Goal: Navigation & Orientation: Find specific page/section

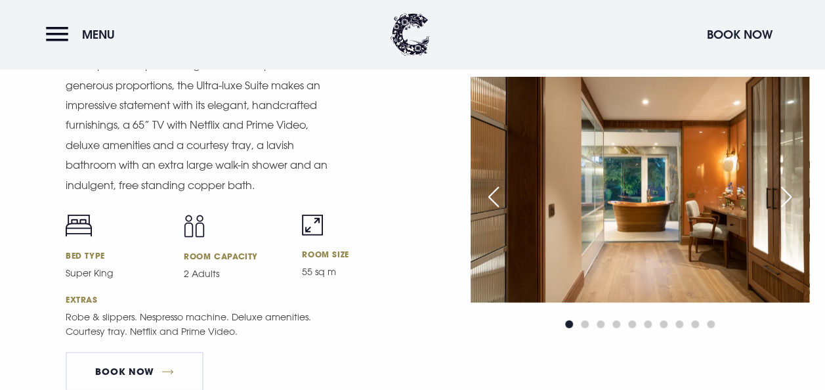
scroll to position [1721, 0]
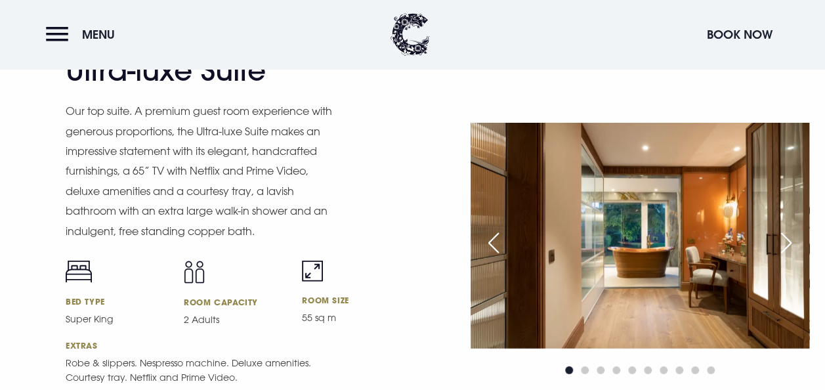
click at [777, 238] on div "Next slide" at bounding box center [786, 242] width 33 height 29
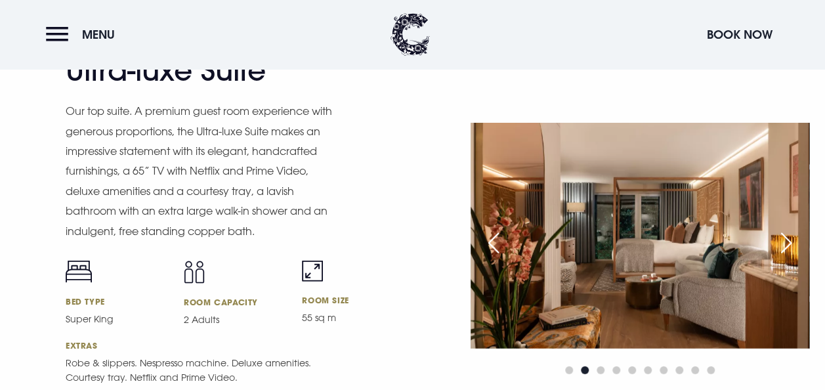
click at [788, 238] on div "Next slide" at bounding box center [786, 242] width 33 height 29
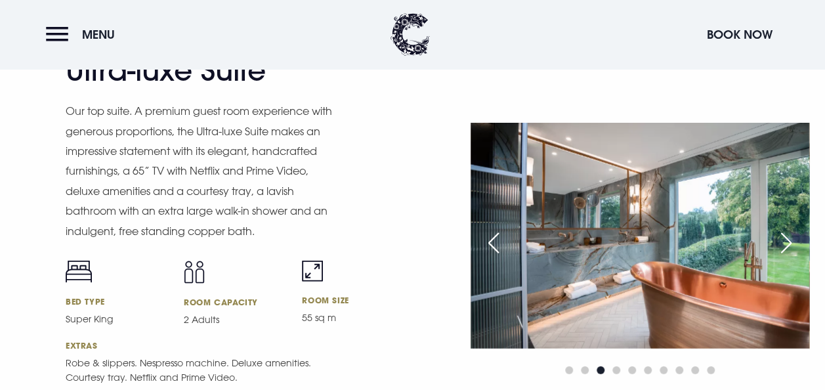
click at [788, 238] on div "Next slide" at bounding box center [786, 242] width 33 height 29
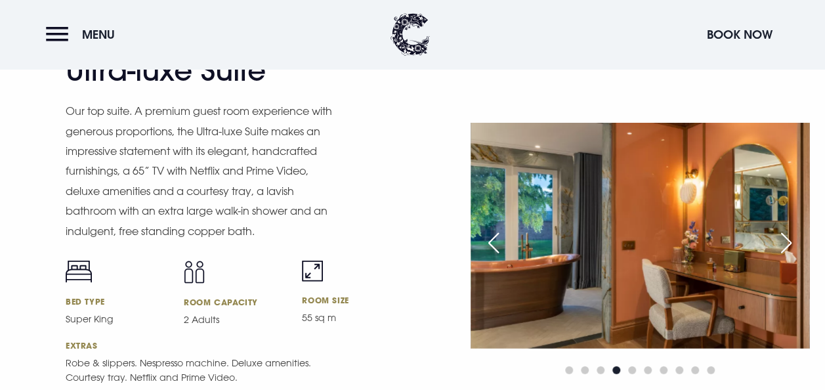
click at [788, 238] on div "Next slide" at bounding box center [786, 242] width 33 height 29
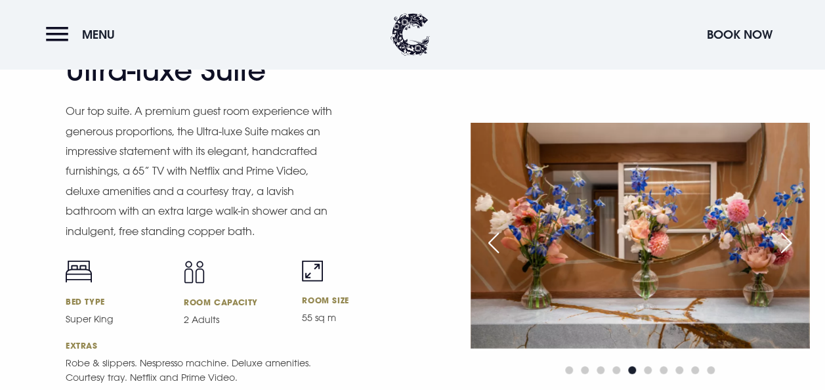
click at [788, 238] on div "Next slide" at bounding box center [786, 242] width 33 height 29
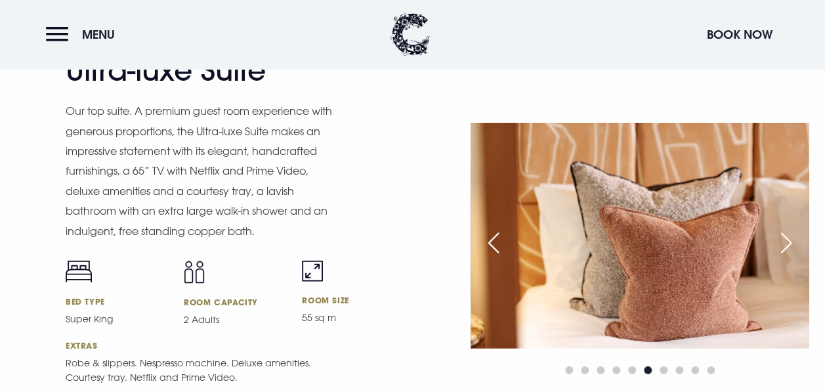
click at [788, 238] on div "Next slide" at bounding box center [786, 242] width 33 height 29
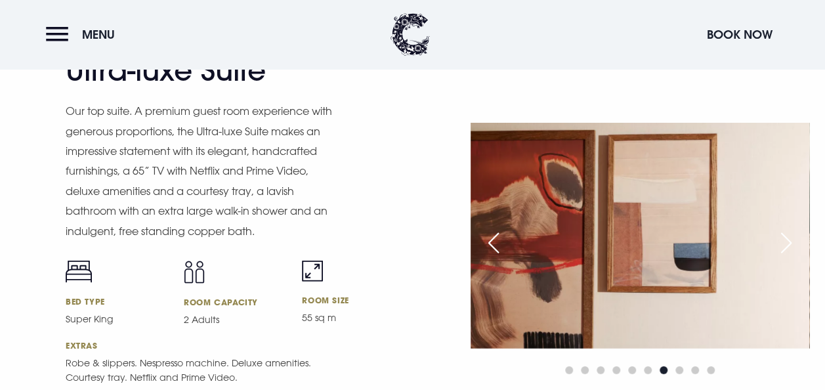
click at [788, 238] on div "Next slide" at bounding box center [786, 242] width 33 height 29
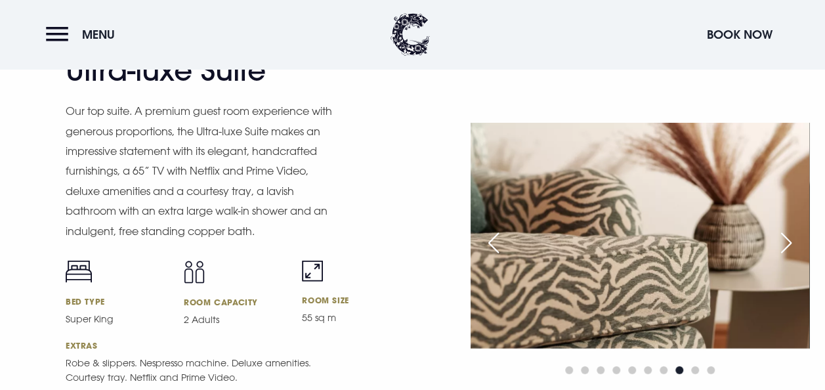
click at [788, 238] on div "Next slide" at bounding box center [786, 242] width 33 height 29
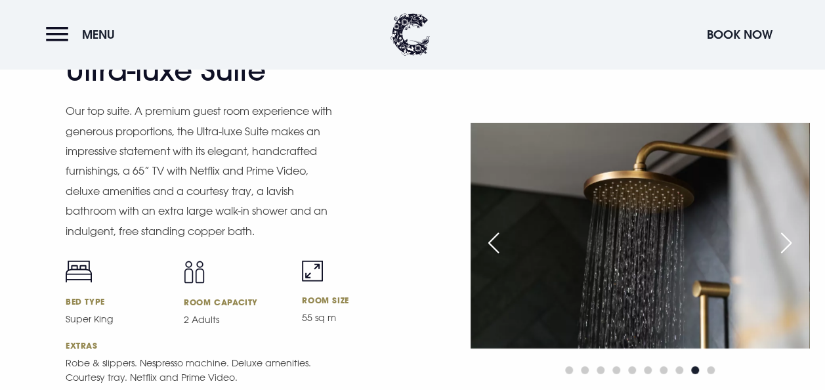
click at [788, 238] on div "Next slide" at bounding box center [786, 242] width 33 height 29
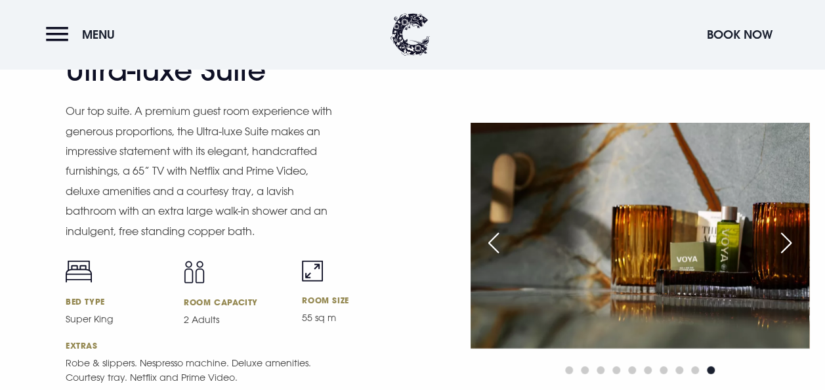
click at [788, 238] on div "Next slide" at bounding box center [786, 242] width 33 height 29
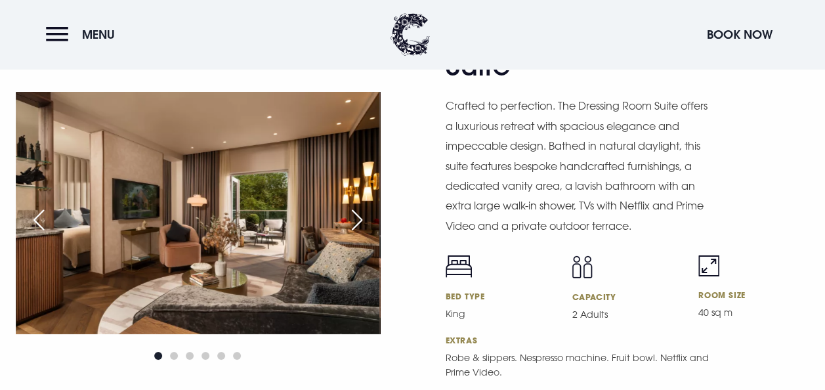
scroll to position [2214, 0]
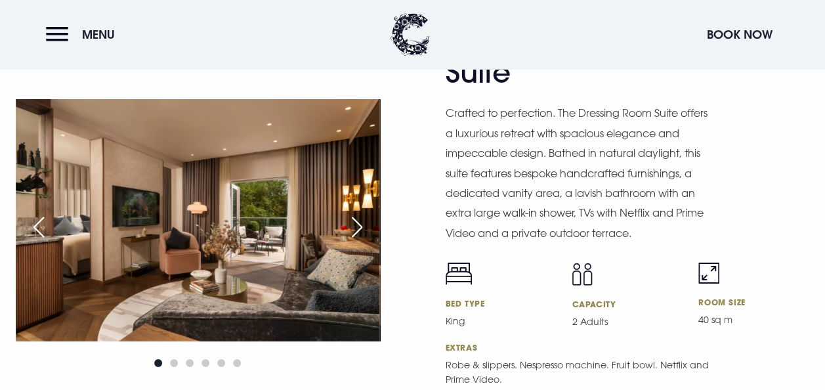
click at [352, 230] on div "Next slide" at bounding box center [357, 227] width 33 height 29
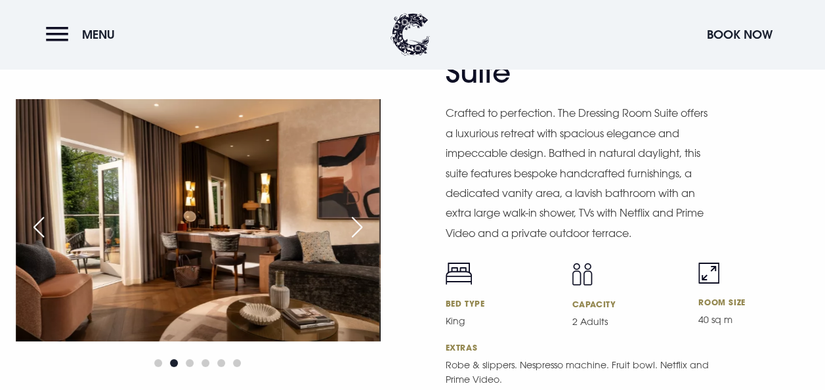
click at [352, 230] on div "Next slide" at bounding box center [357, 227] width 33 height 29
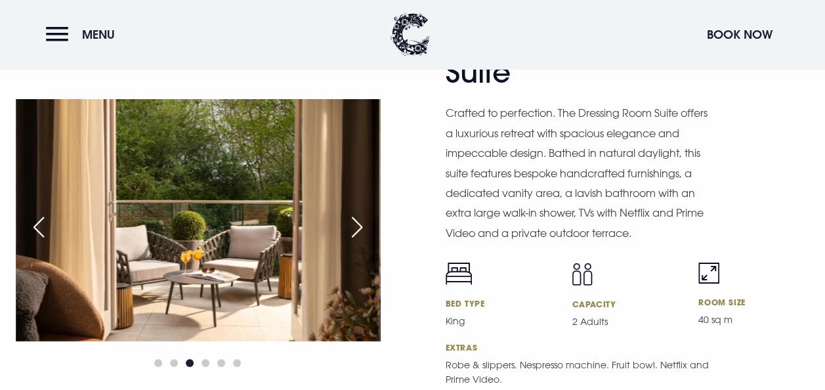
click at [352, 230] on div "Next slide" at bounding box center [357, 227] width 33 height 29
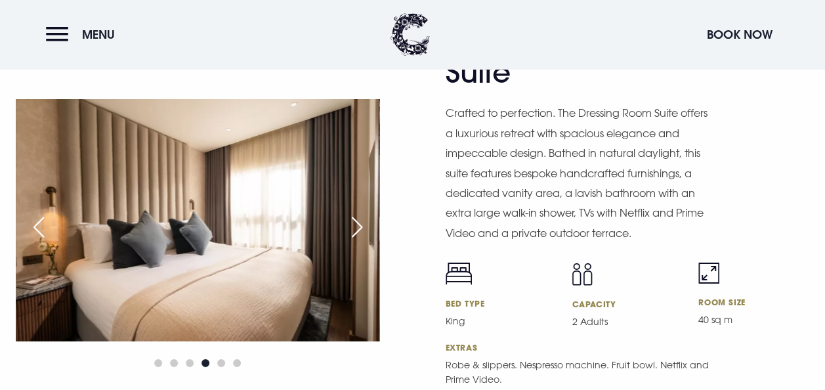
click at [352, 230] on div "Next slide" at bounding box center [357, 227] width 33 height 29
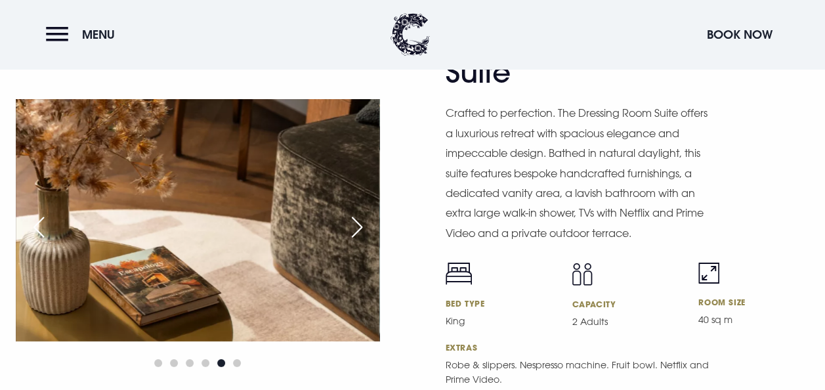
click at [352, 230] on div "Next slide" at bounding box center [357, 227] width 33 height 29
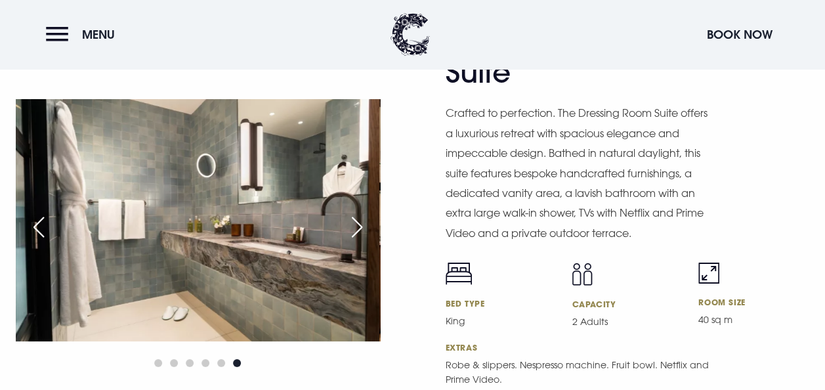
click at [352, 230] on div "Next slide" at bounding box center [357, 227] width 33 height 29
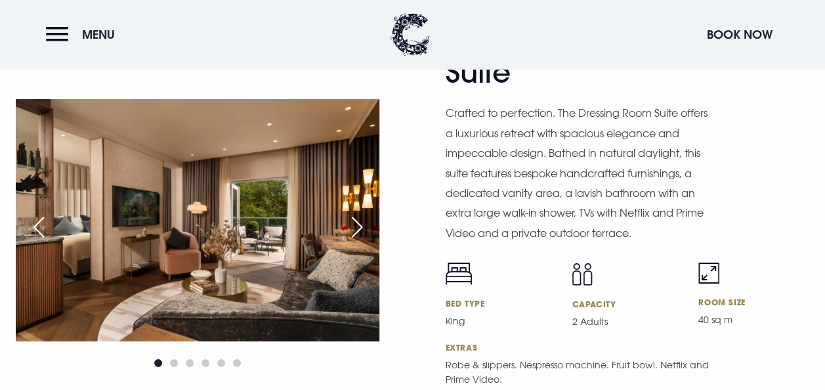
click at [352, 230] on div "Next slide" at bounding box center [357, 227] width 33 height 29
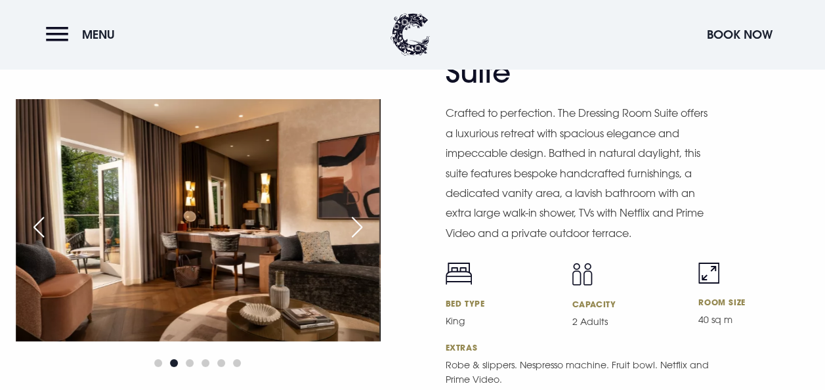
click at [352, 230] on div "Next slide" at bounding box center [357, 227] width 33 height 29
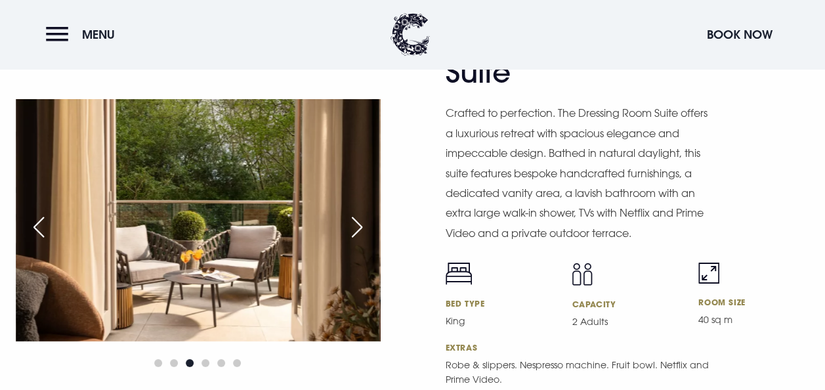
click at [352, 230] on div "Next slide" at bounding box center [357, 227] width 33 height 29
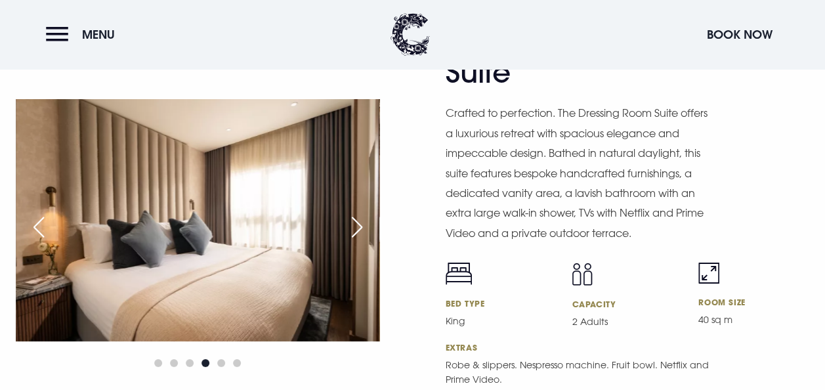
click at [352, 230] on div "Next slide" at bounding box center [357, 227] width 33 height 29
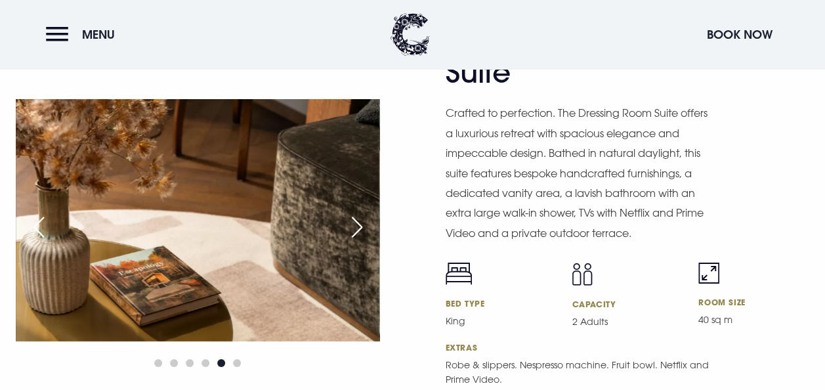
click at [352, 230] on div "Next slide" at bounding box center [357, 227] width 33 height 29
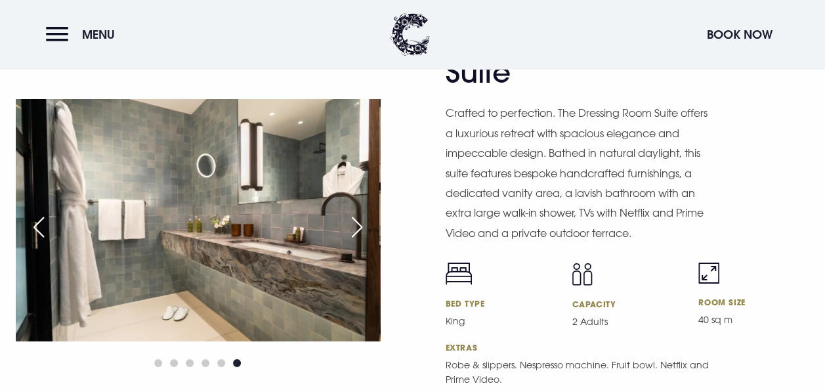
click at [352, 230] on div "Next slide" at bounding box center [357, 227] width 33 height 29
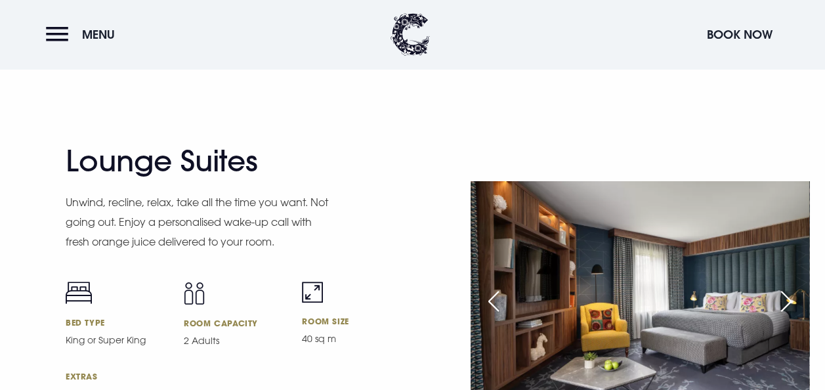
scroll to position [2638, 0]
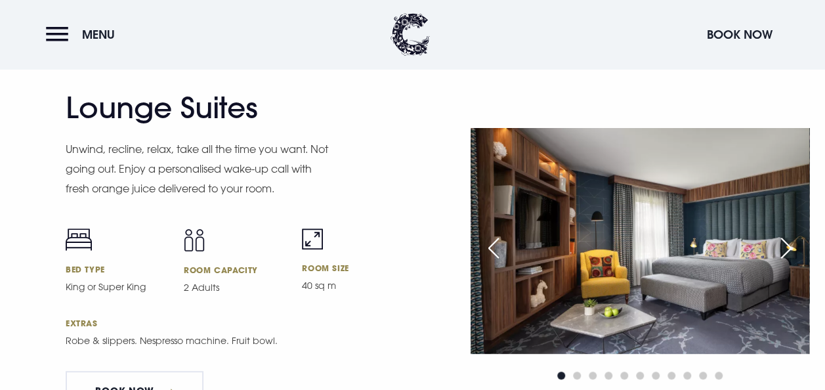
click at [782, 248] on div "Next slide" at bounding box center [786, 248] width 33 height 29
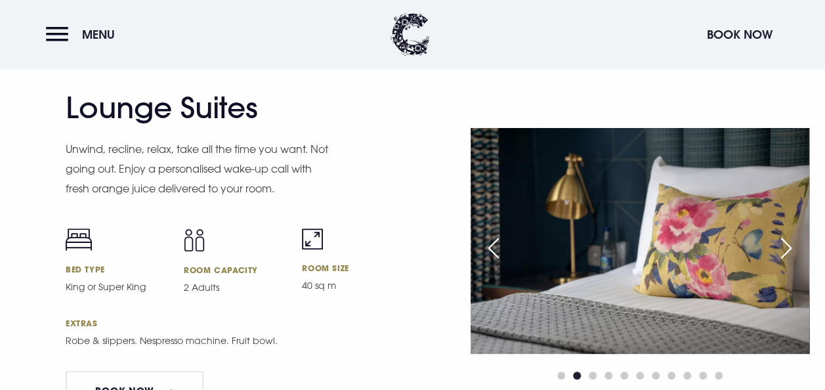
click at [782, 248] on div "Next slide" at bounding box center [786, 248] width 33 height 29
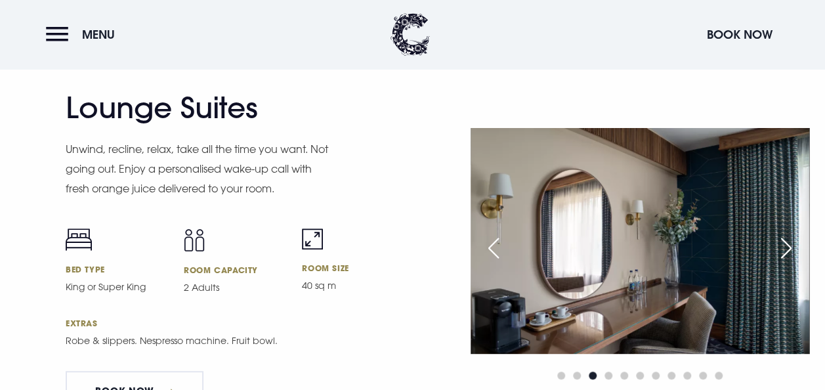
click at [782, 248] on div "Next slide" at bounding box center [786, 248] width 33 height 29
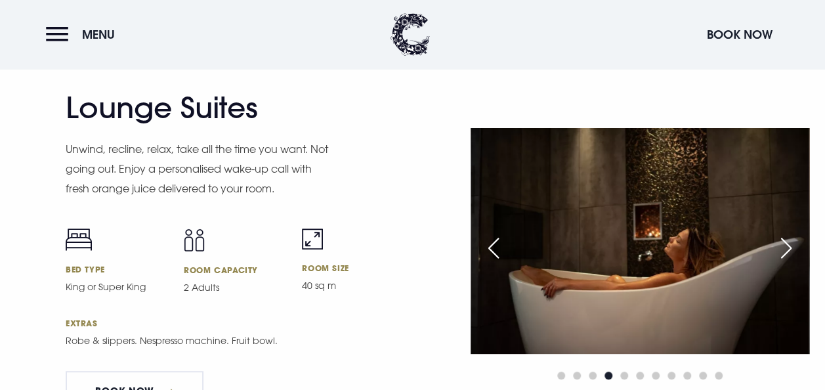
click at [782, 248] on div "Next slide" at bounding box center [786, 248] width 33 height 29
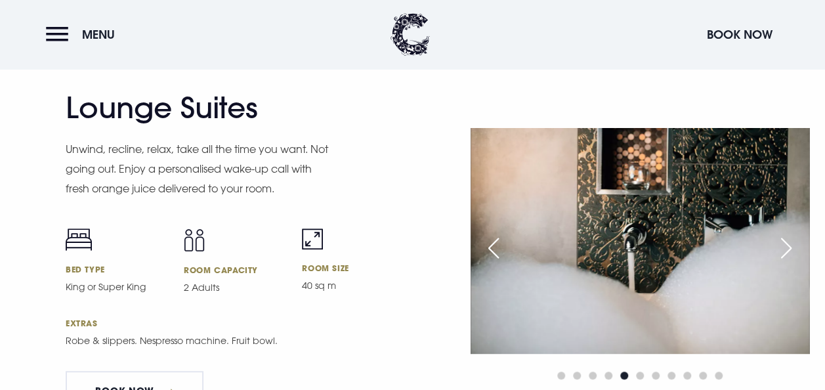
click at [782, 248] on div "Next slide" at bounding box center [786, 248] width 33 height 29
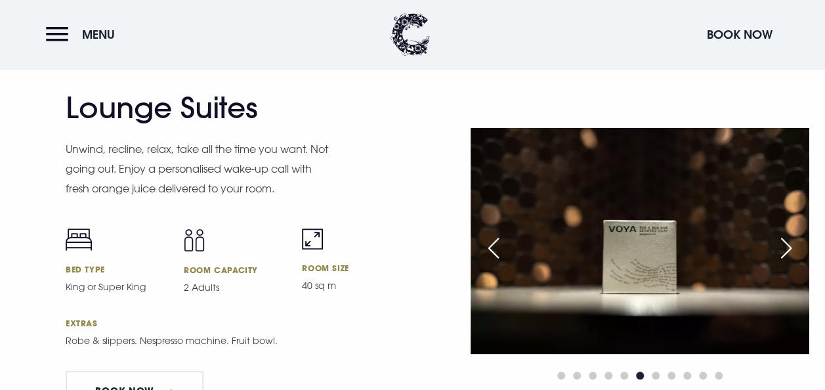
click at [782, 248] on div "Next slide" at bounding box center [786, 248] width 33 height 29
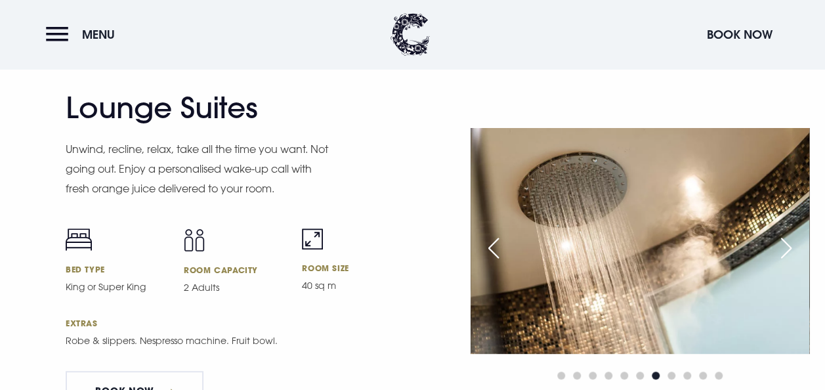
click at [782, 248] on div "Next slide" at bounding box center [786, 248] width 33 height 29
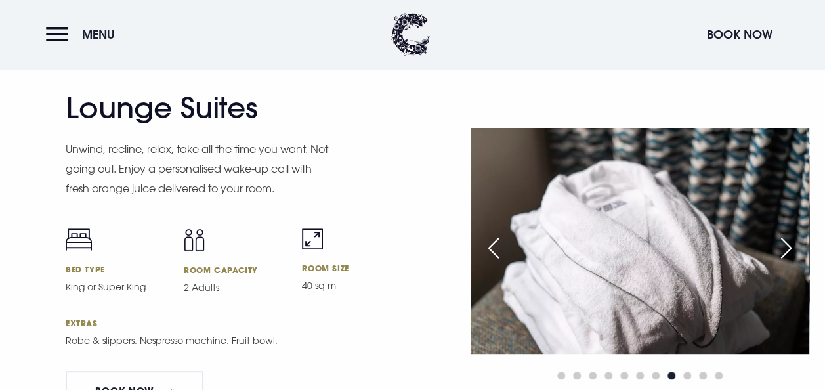
click at [782, 248] on div "Next slide" at bounding box center [786, 248] width 33 height 29
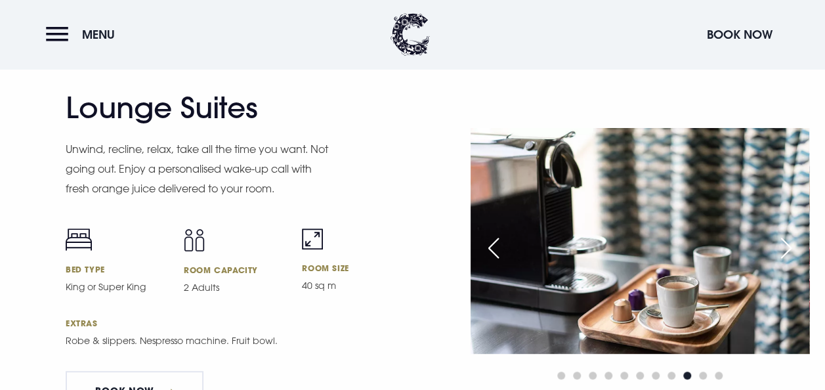
click at [782, 248] on div "Next slide" at bounding box center [786, 248] width 33 height 29
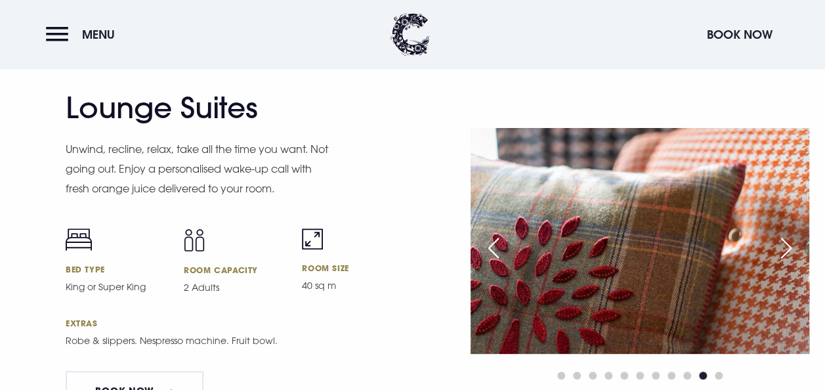
click at [782, 248] on div "Next slide" at bounding box center [786, 248] width 33 height 29
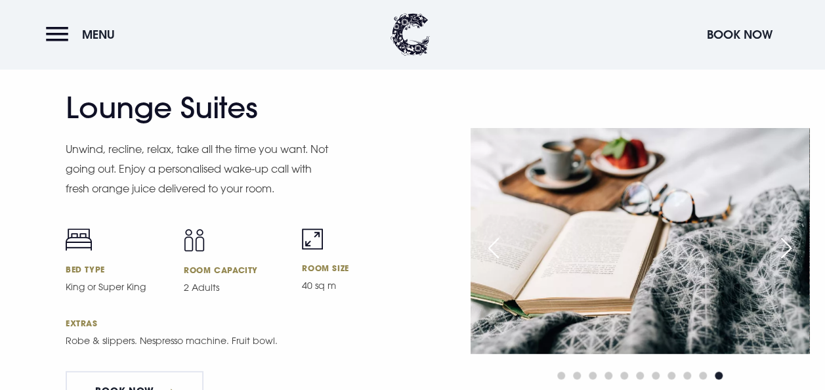
click at [782, 248] on div "Next slide" at bounding box center [786, 248] width 33 height 29
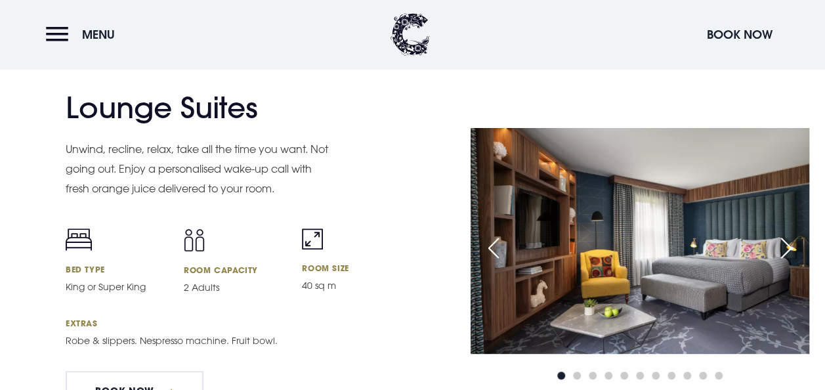
click at [782, 248] on div "Next slide" at bounding box center [786, 248] width 33 height 29
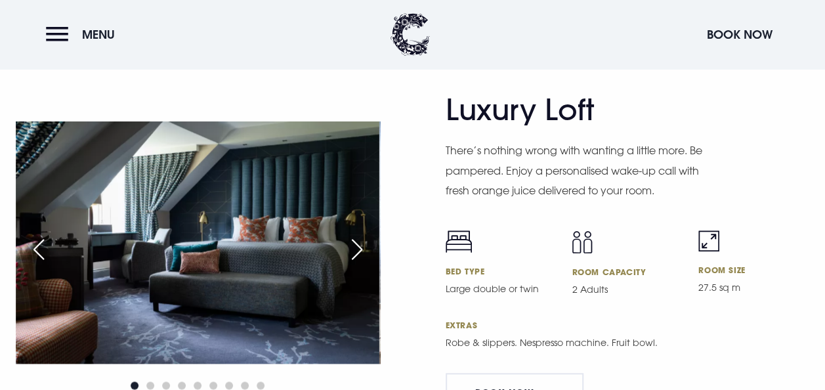
scroll to position [3040, 0]
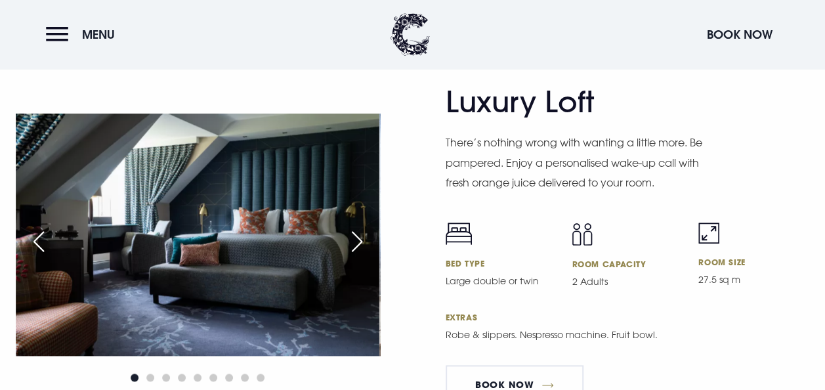
click at [354, 242] on div "Next slide" at bounding box center [357, 241] width 33 height 29
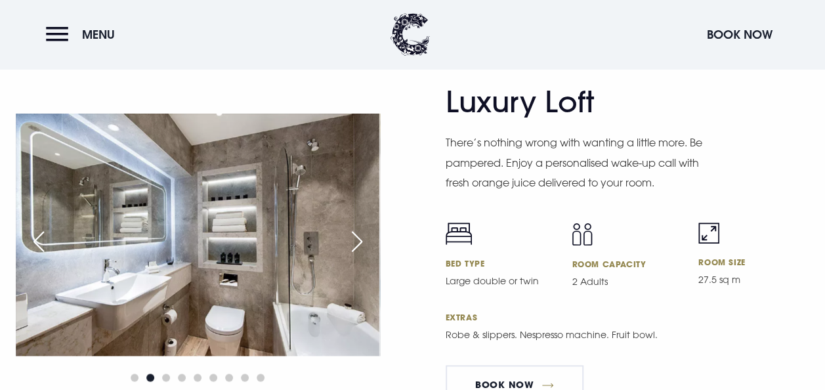
click at [354, 242] on div "Next slide" at bounding box center [357, 241] width 33 height 29
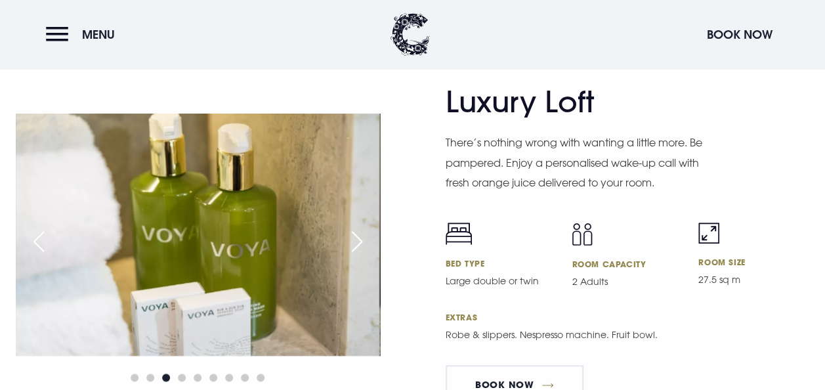
click at [354, 242] on div "Next slide" at bounding box center [357, 241] width 33 height 29
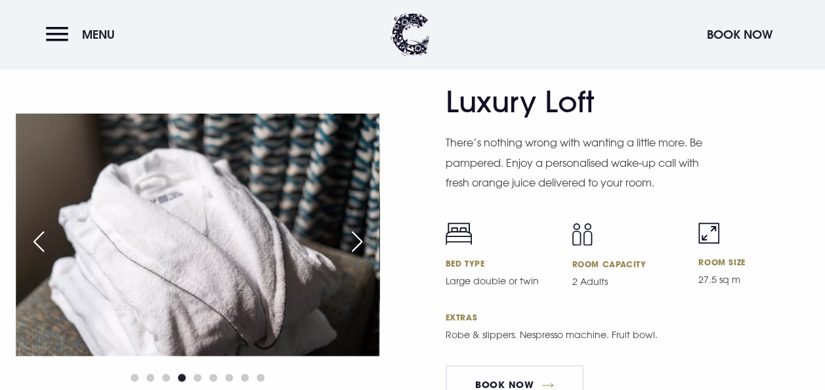
click at [354, 242] on div "Next slide" at bounding box center [357, 241] width 33 height 29
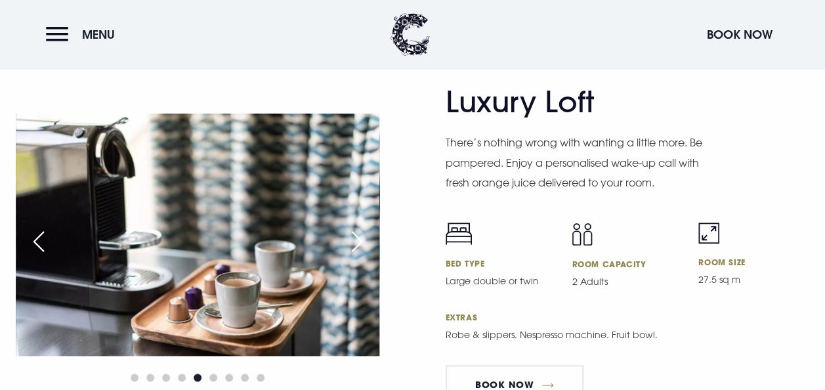
click at [354, 242] on div "Next slide" at bounding box center [357, 241] width 33 height 29
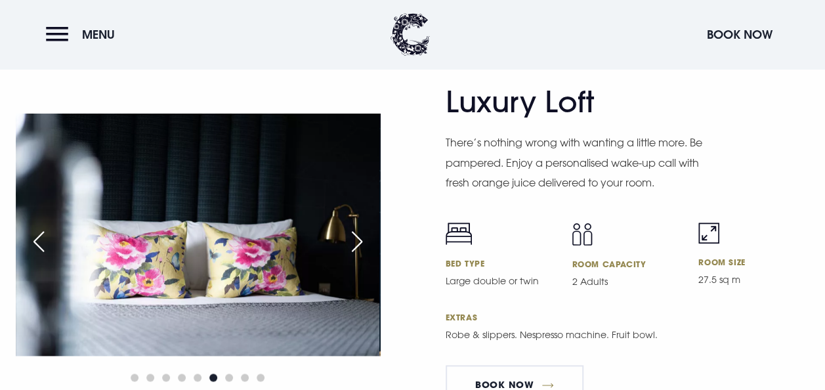
click at [354, 242] on div "Next slide" at bounding box center [357, 241] width 33 height 29
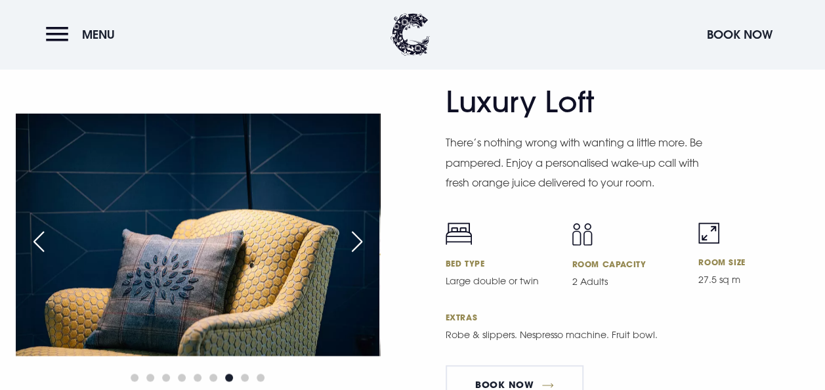
click at [354, 242] on div "Next slide" at bounding box center [357, 241] width 33 height 29
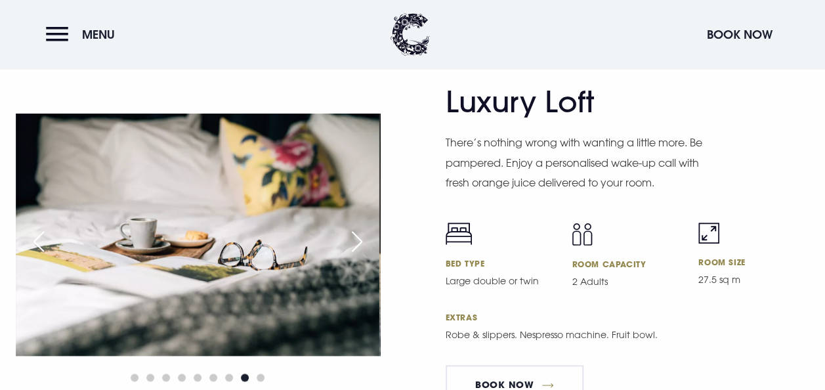
click at [354, 242] on div "Next slide" at bounding box center [357, 241] width 33 height 29
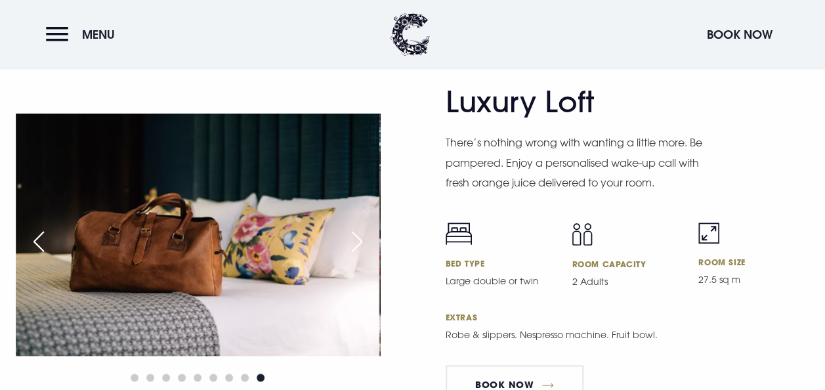
click at [354, 242] on div "Next slide" at bounding box center [357, 241] width 33 height 29
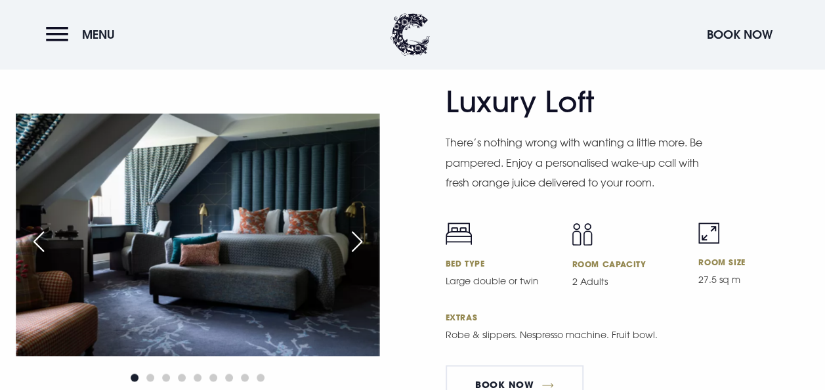
click at [354, 242] on div "Next slide" at bounding box center [357, 241] width 33 height 29
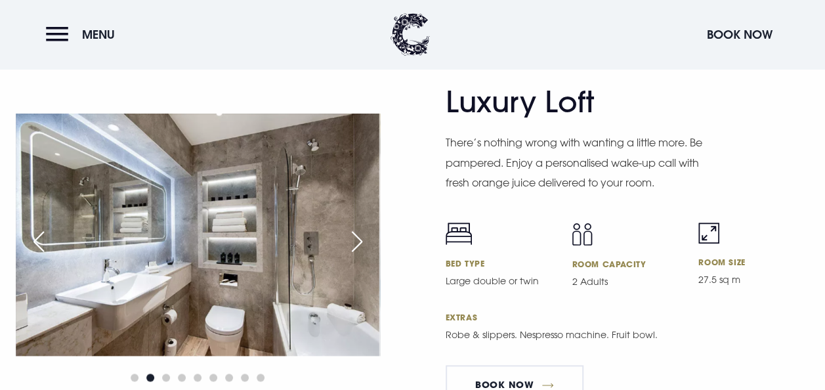
click at [354, 242] on div "Next slide" at bounding box center [357, 241] width 33 height 29
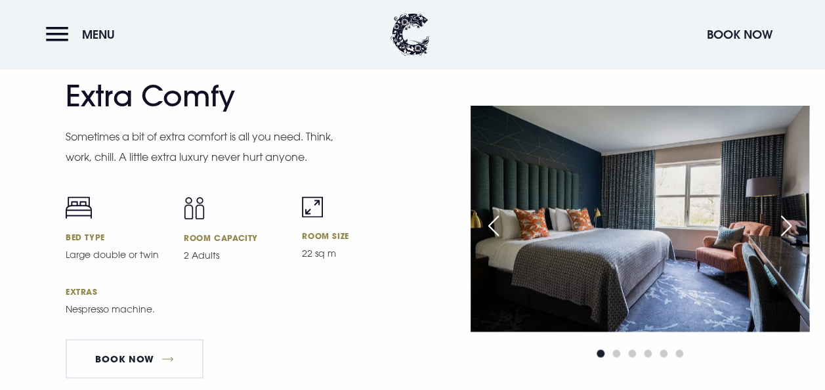
scroll to position [3449, 0]
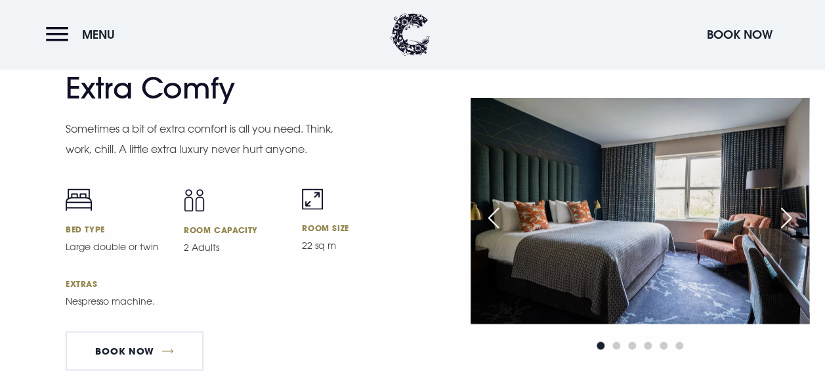
click at [785, 217] on div "Next slide" at bounding box center [786, 217] width 33 height 29
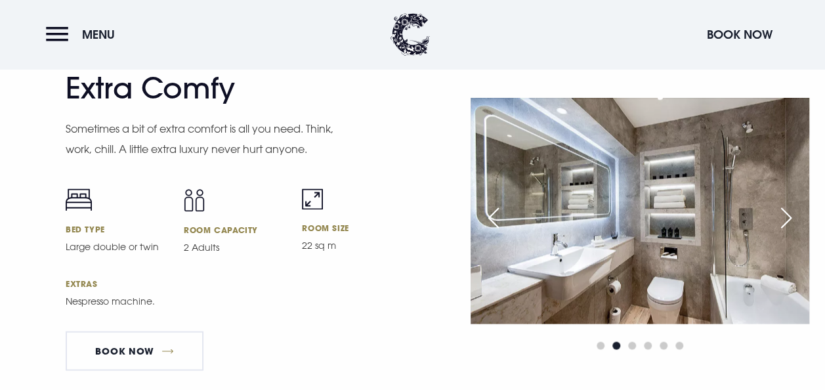
click at [785, 217] on div "Next slide" at bounding box center [786, 217] width 33 height 29
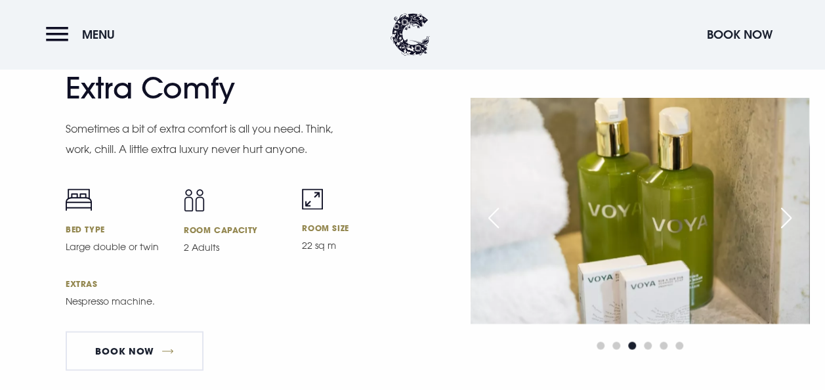
click at [785, 217] on div "Next slide" at bounding box center [786, 217] width 33 height 29
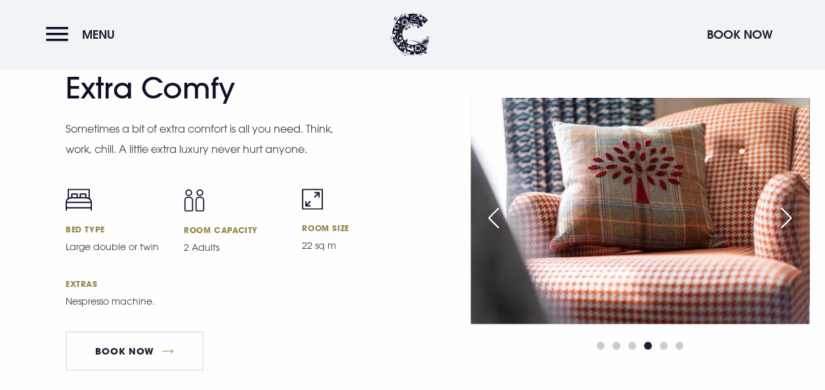
click at [785, 217] on div "Next slide" at bounding box center [786, 217] width 33 height 29
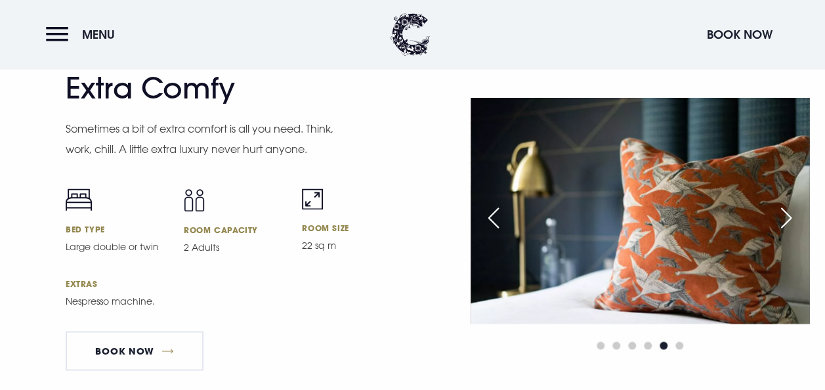
click at [785, 217] on div "Next slide" at bounding box center [786, 217] width 33 height 29
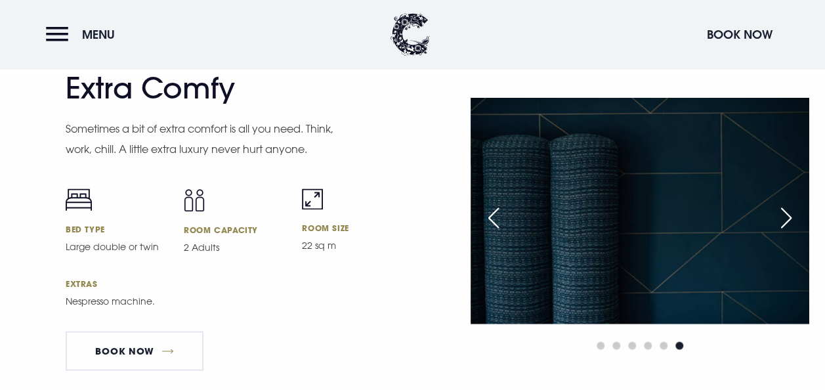
click at [785, 217] on div "Next slide" at bounding box center [786, 217] width 33 height 29
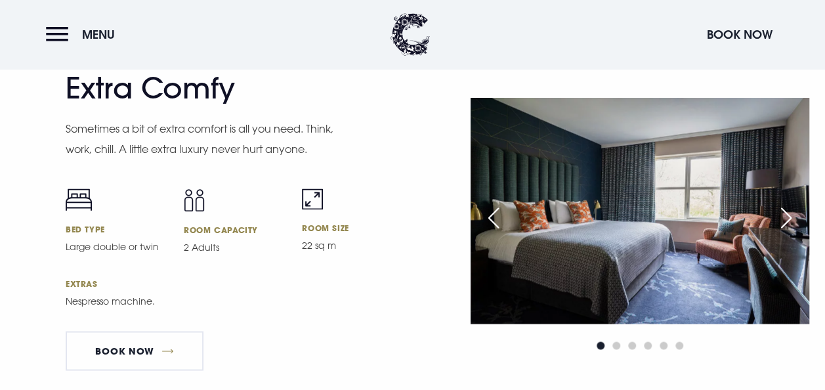
click at [785, 217] on div "Next slide" at bounding box center [786, 217] width 33 height 29
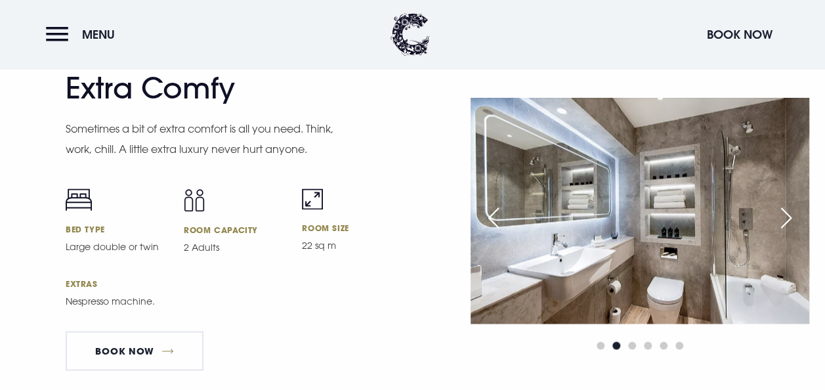
click at [785, 217] on div "Next slide" at bounding box center [786, 217] width 33 height 29
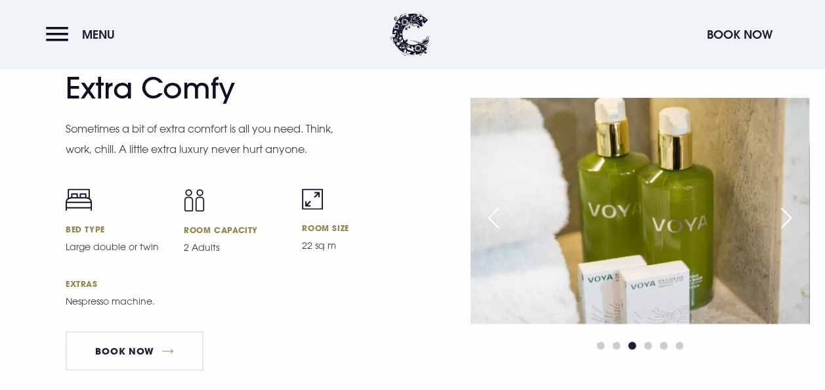
click at [785, 217] on div "Next slide" at bounding box center [786, 217] width 33 height 29
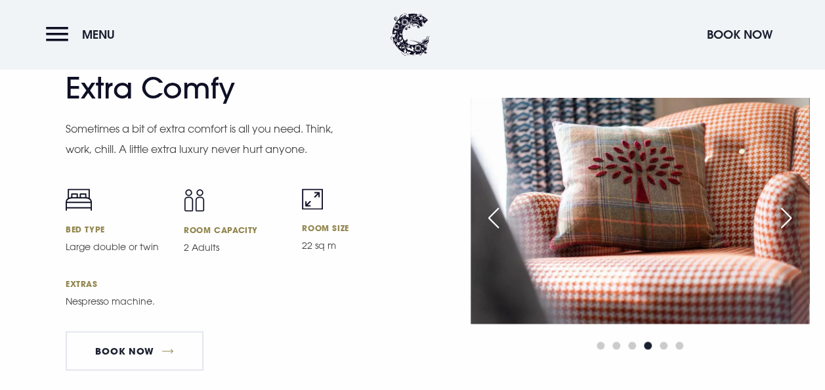
click at [785, 217] on div "Next slide" at bounding box center [786, 217] width 33 height 29
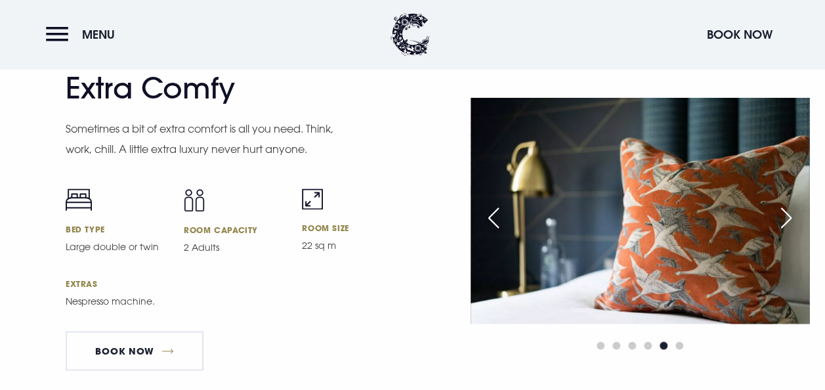
click at [785, 217] on div "Next slide" at bounding box center [786, 217] width 33 height 29
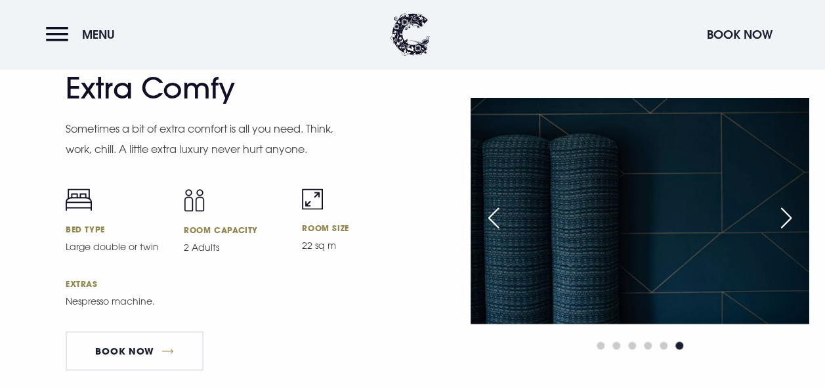
click at [785, 217] on div "Next slide" at bounding box center [786, 217] width 33 height 29
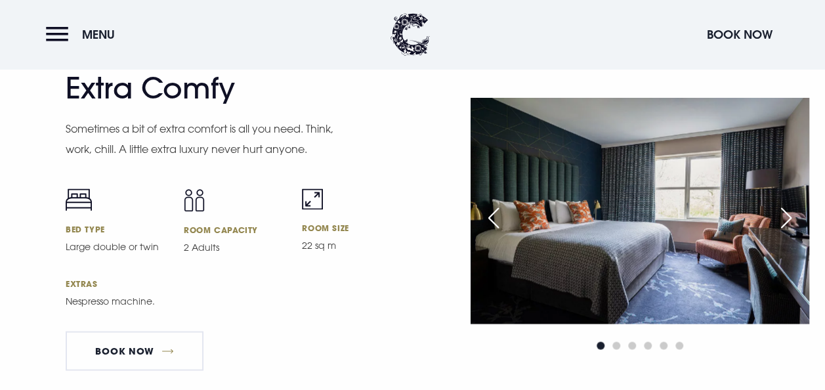
click at [785, 217] on div "Next slide" at bounding box center [786, 217] width 33 height 29
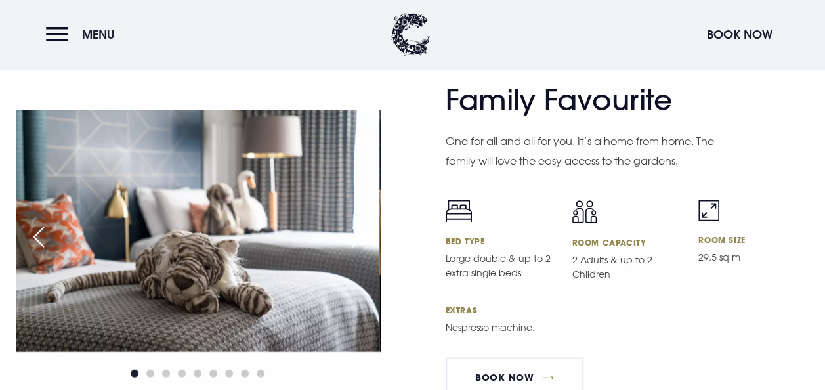
scroll to position [3844, 0]
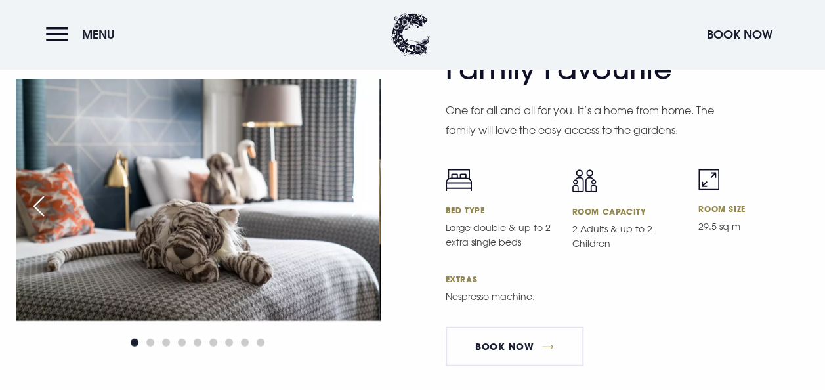
click at [360, 221] on div "Next slide" at bounding box center [357, 206] width 33 height 29
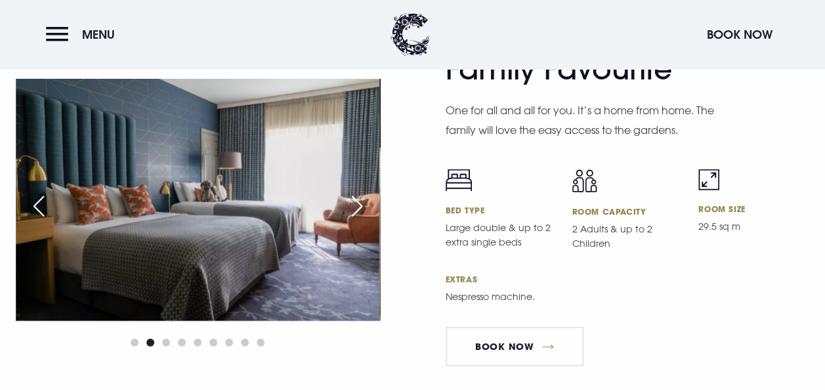
click at [360, 221] on div "Next slide" at bounding box center [357, 206] width 33 height 29
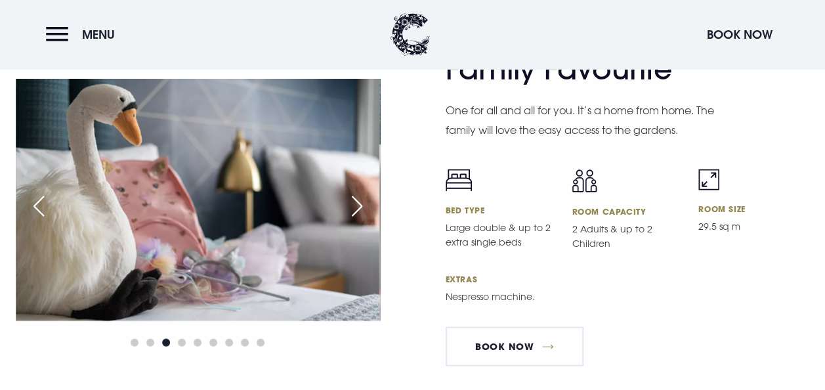
click at [360, 221] on div "Next slide" at bounding box center [357, 206] width 33 height 29
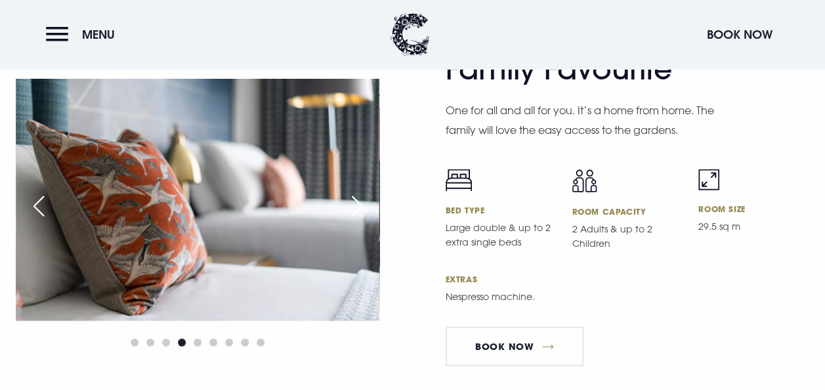
click at [360, 221] on div "Next slide" at bounding box center [357, 206] width 33 height 29
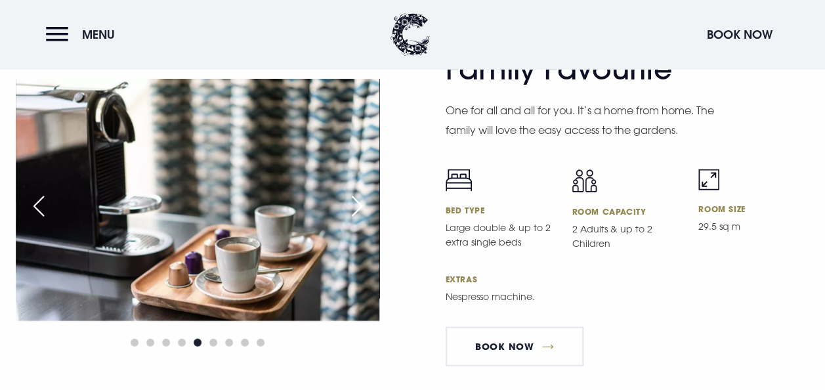
click at [360, 221] on div "Next slide" at bounding box center [357, 206] width 33 height 29
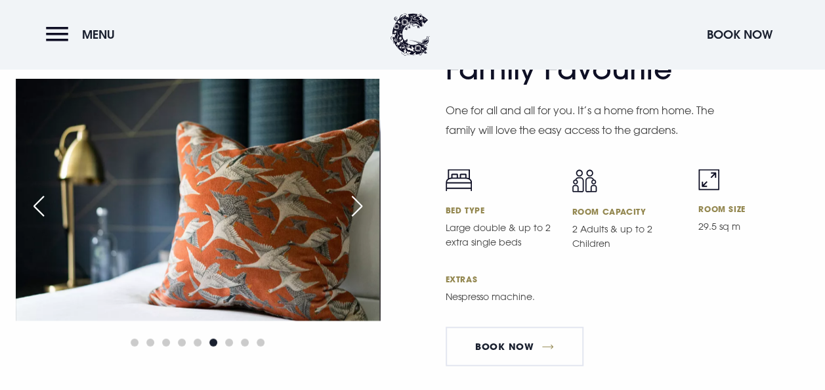
click at [360, 221] on div "Next slide" at bounding box center [357, 206] width 33 height 29
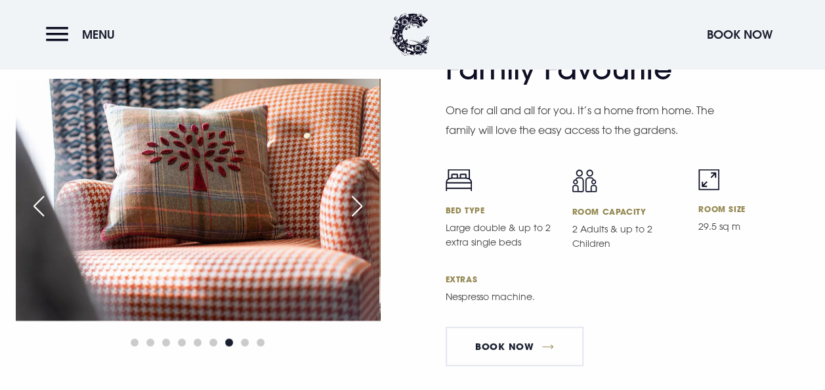
click at [360, 221] on div "Next slide" at bounding box center [357, 206] width 33 height 29
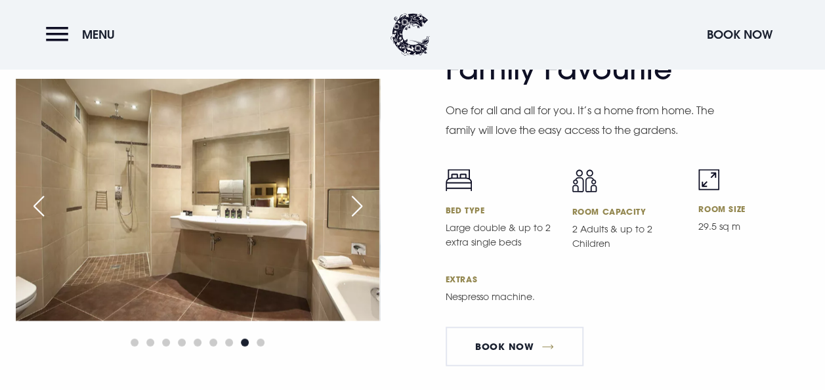
click at [360, 221] on div "Next slide" at bounding box center [357, 206] width 33 height 29
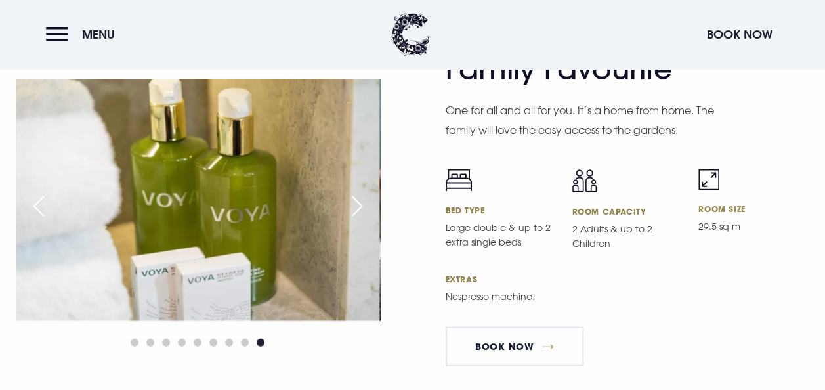
click at [360, 221] on div "Next slide" at bounding box center [357, 206] width 33 height 29
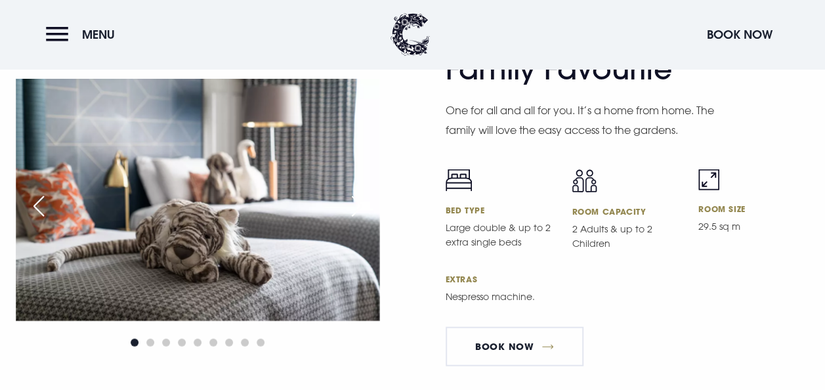
click at [360, 221] on div "Next slide" at bounding box center [357, 206] width 33 height 29
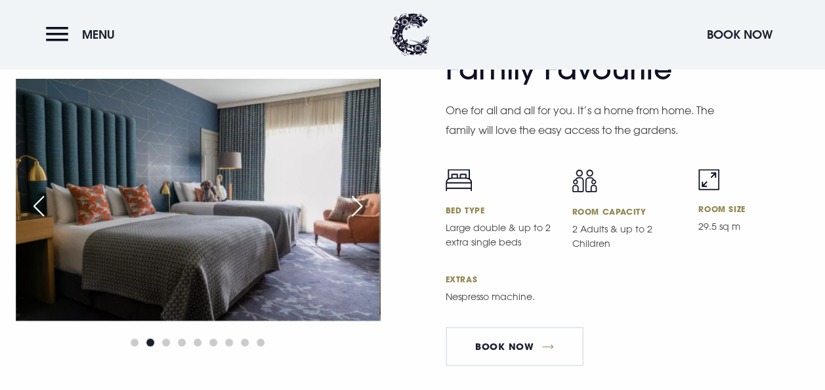
click at [360, 221] on div "Next slide" at bounding box center [357, 206] width 33 height 29
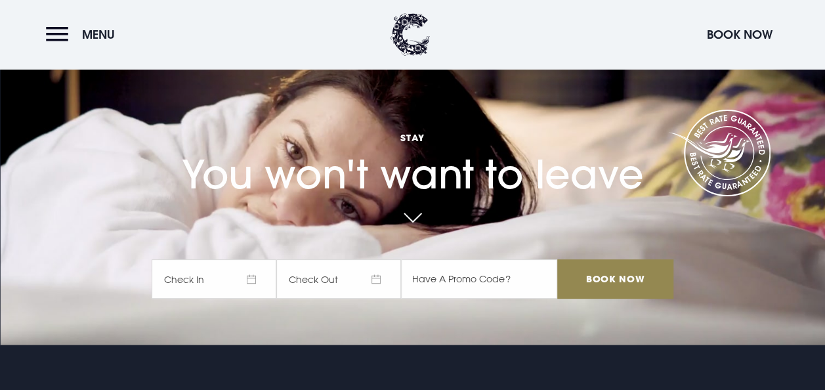
scroll to position [68, 0]
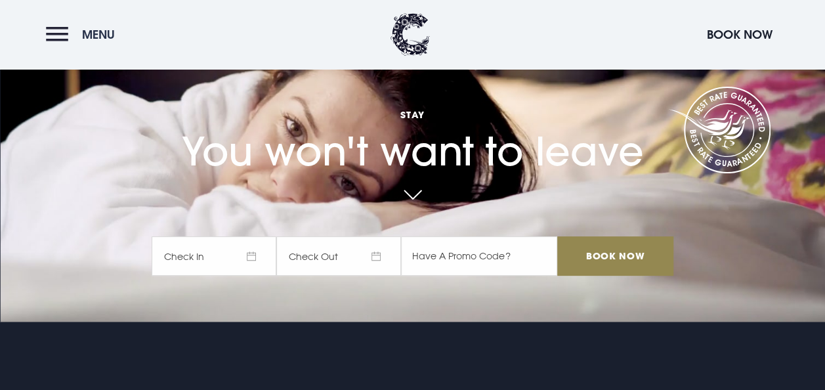
click at [68, 37] on button "Menu" at bounding box center [83, 34] width 75 height 28
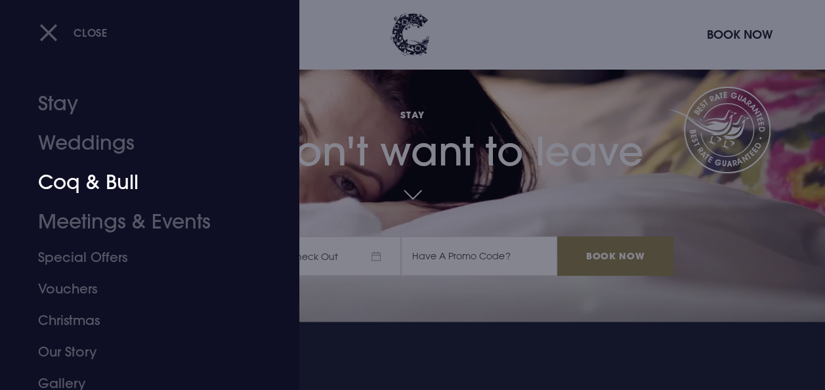
click at [95, 180] on link "Coq & Bull" at bounding box center [140, 182] width 205 height 39
